Goal: Check status

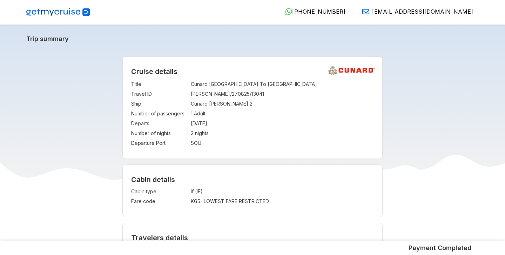
select select "*"
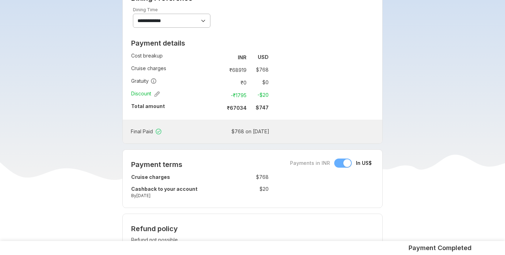
scroll to position [336, 0]
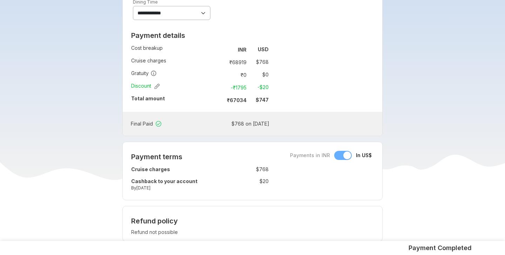
click at [131, 126] on td "Final Paid" at bounding box center [167, 124] width 72 height 13
drag, startPoint x: 131, startPoint y: 126, endPoint x: 149, endPoint y: 124, distance: 18.0
click at [149, 124] on td "Final Paid" at bounding box center [167, 124] width 72 height 13
copy td "Final Paid"
click at [239, 125] on td "$ 768 on 05-Sep-2025" at bounding box center [237, 124] width 64 height 10
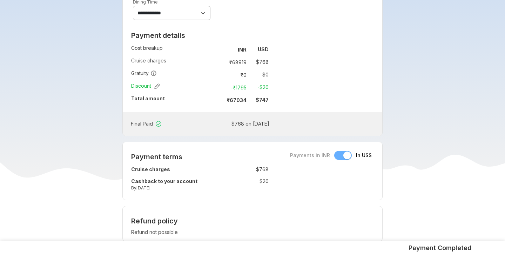
drag, startPoint x: 239, startPoint y: 125, endPoint x: 263, endPoint y: 124, distance: 23.9
click at [263, 124] on td "$ 768 on 05-Sep-2025" at bounding box center [237, 124] width 64 height 10
copy td "05-Sep-2025"
drag, startPoint x: 132, startPoint y: 126, endPoint x: 144, endPoint y: 126, distance: 11.2
click at [144, 126] on td "Final Paid" at bounding box center [167, 124] width 72 height 13
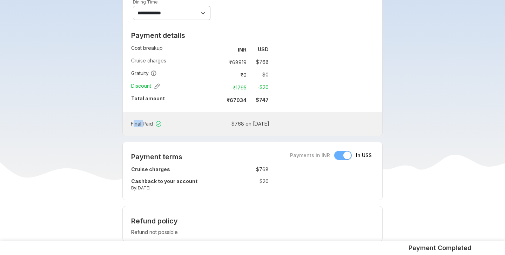
click at [144, 126] on td "Final Paid" at bounding box center [167, 124] width 72 height 13
click at [131, 125] on td "Final Paid" at bounding box center [167, 124] width 72 height 13
drag, startPoint x: 131, startPoint y: 125, endPoint x: 147, endPoint y: 125, distance: 16.8
click at [147, 125] on td "Final Paid" at bounding box center [167, 124] width 72 height 13
copy td "Final Paid"
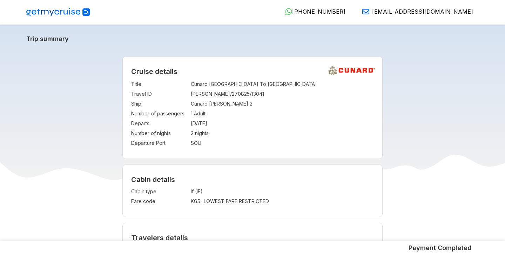
select select "*"
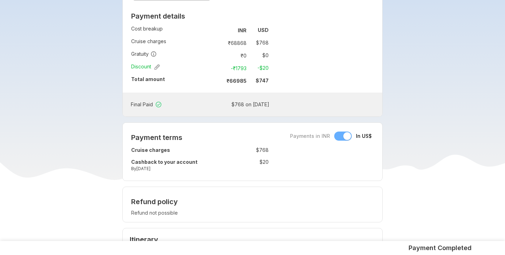
scroll to position [353, 0]
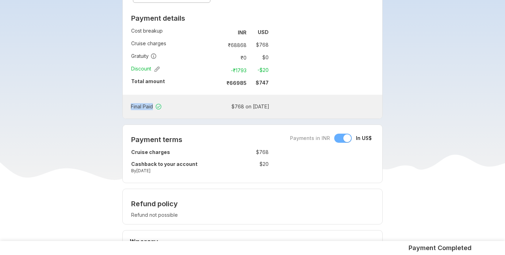
drag, startPoint x: 132, startPoint y: 108, endPoint x: 153, endPoint y: 108, distance: 21.8
click at [153, 108] on td "Final Paid" at bounding box center [167, 106] width 72 height 13
copy td "Final Paid"
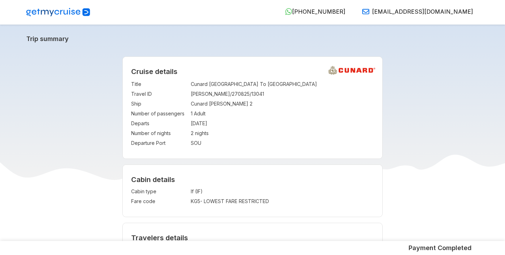
select select "*"
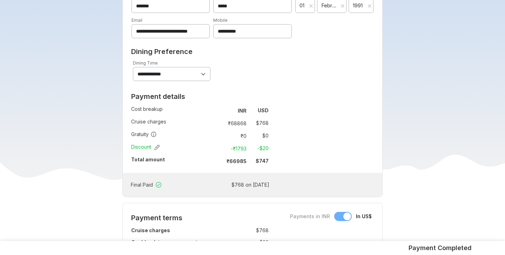
scroll to position [267, 0]
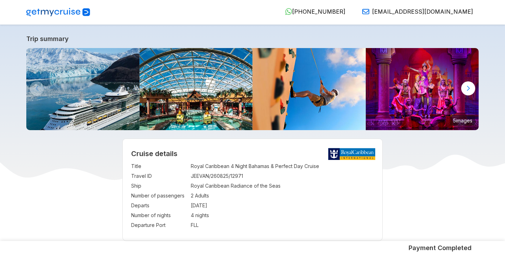
select select "**"
select select "*"
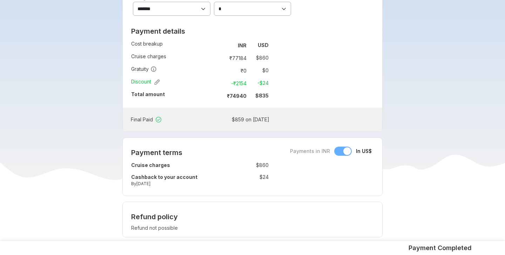
scroll to position [511, 0]
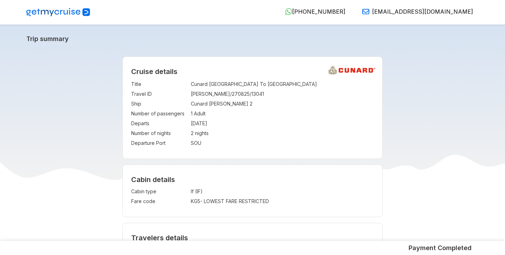
select select "*"
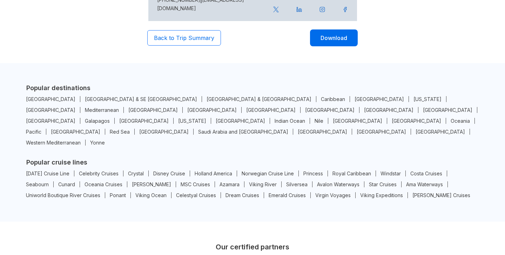
scroll to position [388, 0]
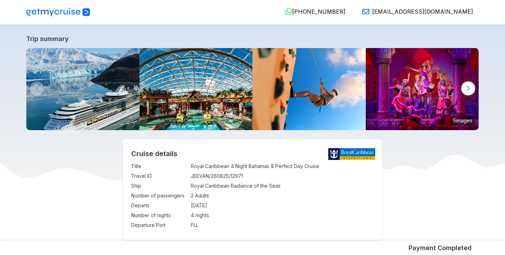
select select "**"
select select "*"
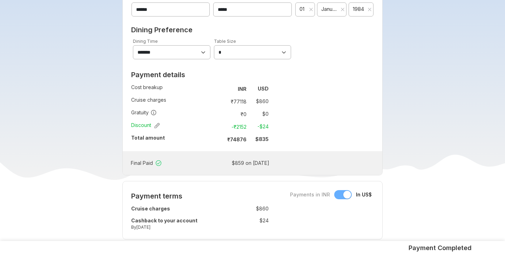
scroll to position [465, 0]
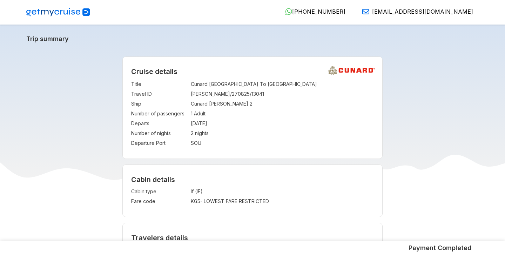
select select "*"
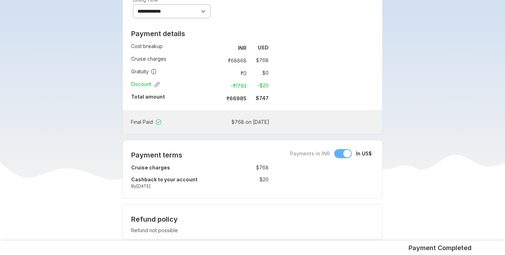
scroll to position [338, 0]
drag, startPoint x: 130, startPoint y: 124, endPoint x: 154, endPoint y: 126, distance: 24.0
click at [154, 126] on div "Final Paid : $ 768 on 05-Sep-2025" at bounding box center [198, 121] width 141 height 13
copy tbody "Final Paid"
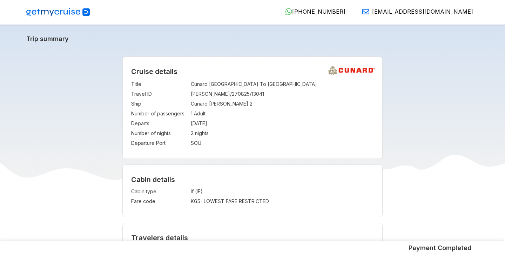
select select "*"
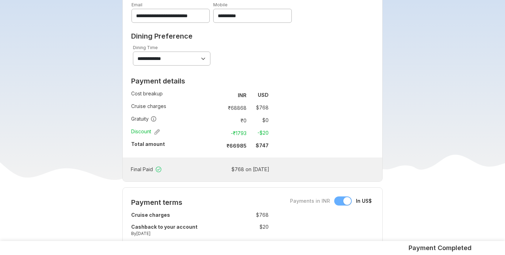
scroll to position [296, 0]
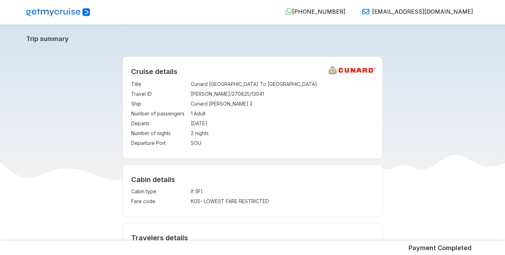
select select "*"
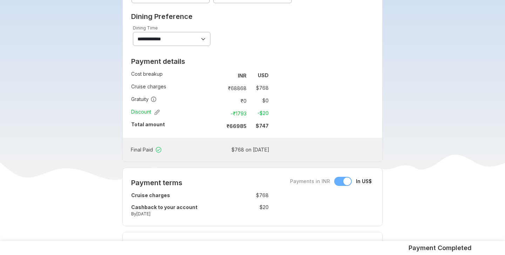
scroll to position [318, 0]
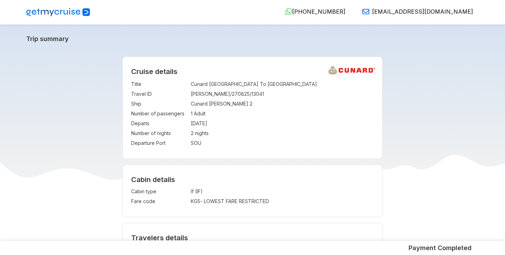
select select "*"
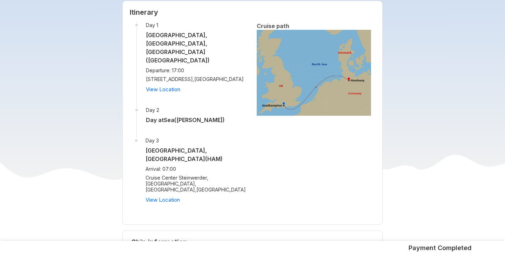
scroll to position [582, 0]
